Goal: Transaction & Acquisition: Purchase product/service

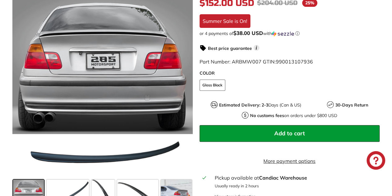
scroll to position [175, 0]
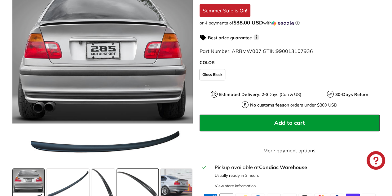
click at [135, 185] on span at bounding box center [137, 184] width 41 height 31
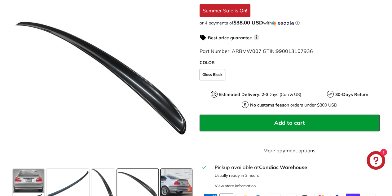
click at [175, 187] on span at bounding box center [176, 184] width 31 height 31
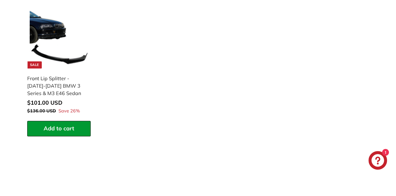
scroll to position [682, 0]
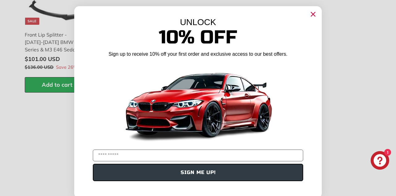
click at [311, 13] on icon "Close dialog" at bounding box center [313, 14] width 4 height 4
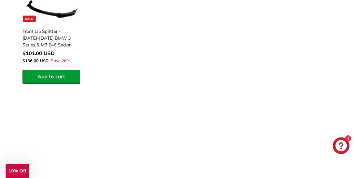
scroll to position [0, 74]
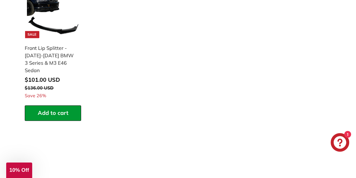
click at [55, 23] on img at bounding box center [53, 12] width 52 height 52
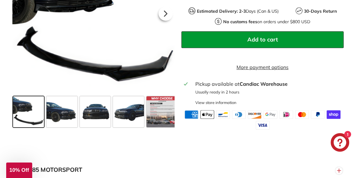
scroll to position [262, 0]
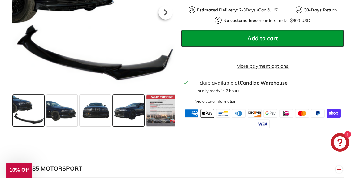
click at [131, 125] on span at bounding box center [128, 110] width 31 height 31
